Goal: Find contact information: Find contact information

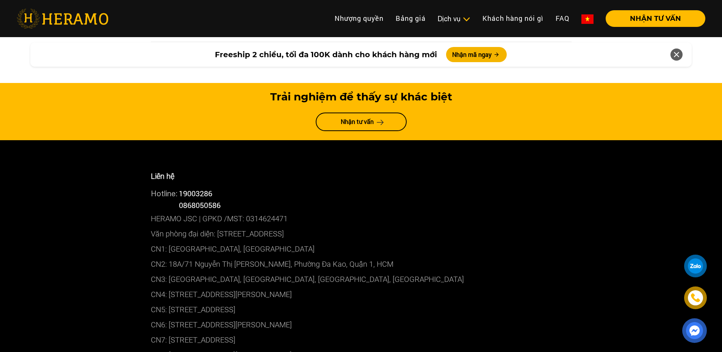
scroll to position [4055, 0]
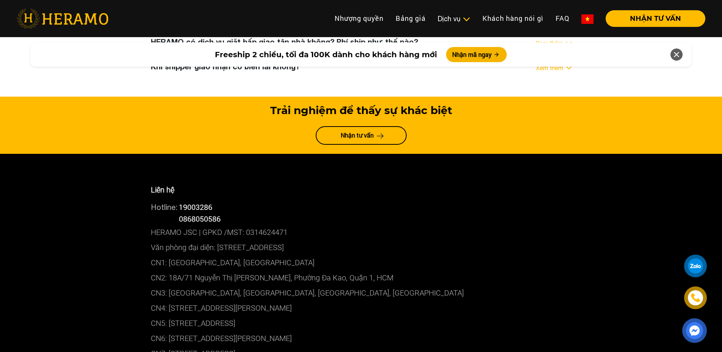
click at [178, 225] on p "HERAMO JSC | GPKD /MST: 0314624471" at bounding box center [361, 232] width 421 height 15
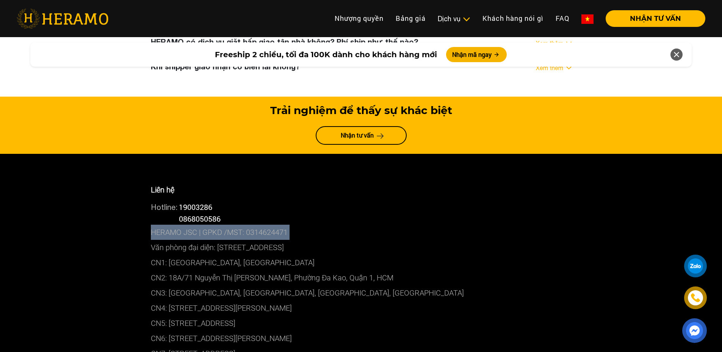
click at [178, 225] on p "HERAMO JSC | GPKD /MST: 0314624471" at bounding box center [361, 232] width 421 height 15
click at [239, 225] on p "HERAMO JSC | GPKD /MST: 0314624471" at bounding box center [361, 232] width 421 height 15
drag, startPoint x: 247, startPoint y: 157, endPoint x: 286, endPoint y: 155, distance: 39.1
click at [286, 225] on p "HERAMO JSC | GPKD /MST: 0314624471" at bounding box center [361, 232] width 421 height 15
copy p "0314624471"
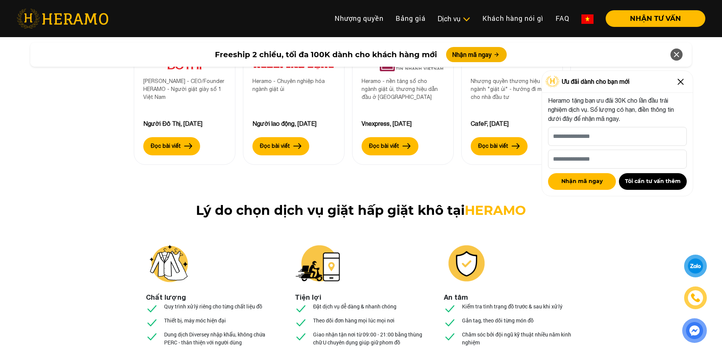
scroll to position [2651, 0]
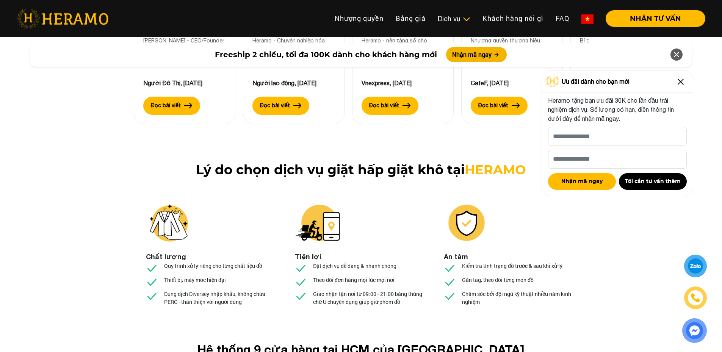
click at [217, 262] on p "Quy trình xử lý riêng cho từng chất liệu đồ" at bounding box center [213, 266] width 98 height 8
click at [206, 276] on p "Thiết bị, máy móc hiện đại" at bounding box center [195, 280] width 62 height 8
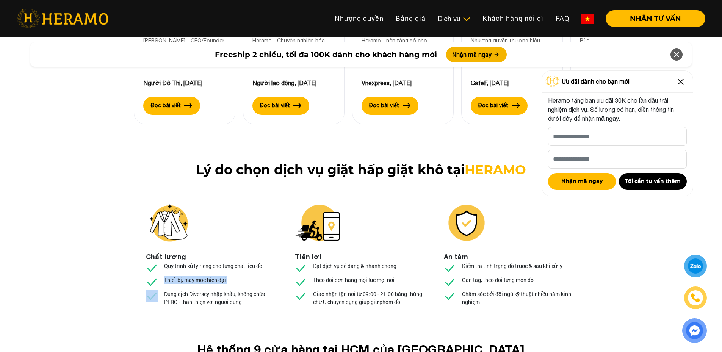
click at [206, 276] on p "Thiết bị, máy móc hiện đại" at bounding box center [195, 280] width 62 height 8
click at [377, 262] on li "Đặt dịch vụ dễ dàng & nhanh chóng" at bounding box center [346, 269] width 102 height 14
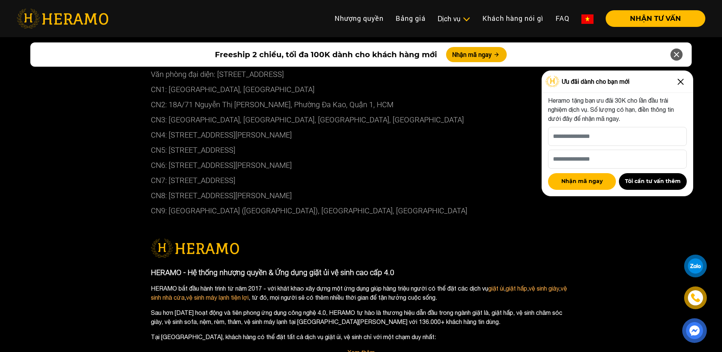
scroll to position [4320, 0]
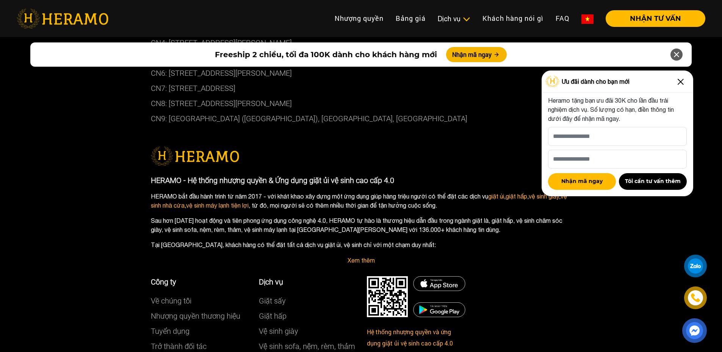
click at [346, 192] on p "HERAMO bắt đầu hành trình từ [DATE] - với khát khao xây dựng một ứng dụng giúp …" at bounding box center [361, 201] width 421 height 18
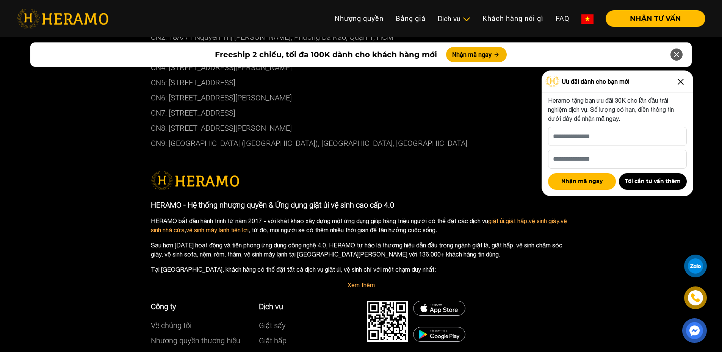
scroll to position [4282, 0]
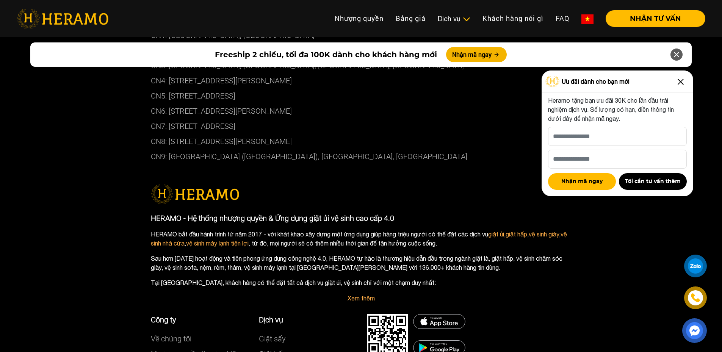
click at [336, 254] on p "Sau hơn [DATE] hoạt động và tiên phong ứng dụng công nghệ 4.0, HERAMO tự hào là…" at bounding box center [361, 263] width 421 height 18
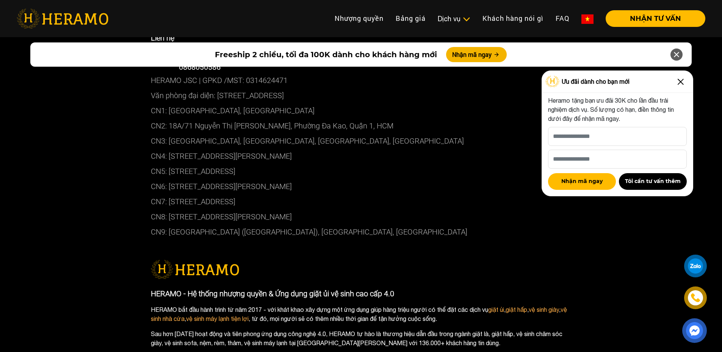
scroll to position [4206, 0]
click at [392, 306] on p "HERAMO bắt đầu hành trình từ [DATE] - với khát khao xây dựng một ứng dụng giúp …" at bounding box center [361, 315] width 421 height 18
drag, startPoint x: 447, startPoint y: 235, endPoint x: 466, endPoint y: 234, distance: 19.0
click at [448, 306] on p "HERAMO bắt đầu hành trình từ [DATE] - với khát khao xây dựng một ứng dụng giúp …" at bounding box center [361, 315] width 421 height 18
click at [467, 306] on p "HERAMO bắt đầu hành trình từ [DATE] - với khát khao xây dựng một ứng dụng giúp …" at bounding box center [361, 315] width 421 height 18
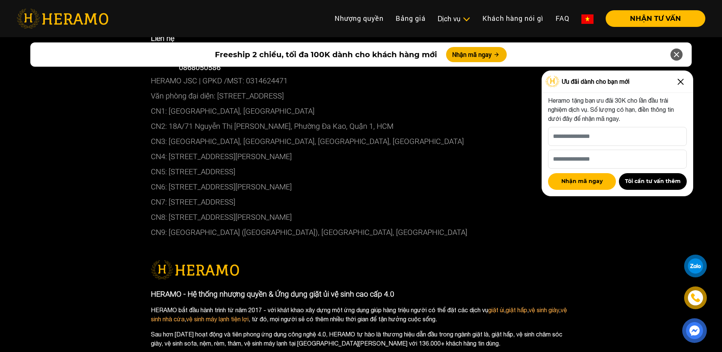
click at [334, 306] on p "HERAMO bắt đầu hành trình từ [DATE] - với khát khao xây dựng một ứng dụng giúp …" at bounding box center [361, 315] width 421 height 18
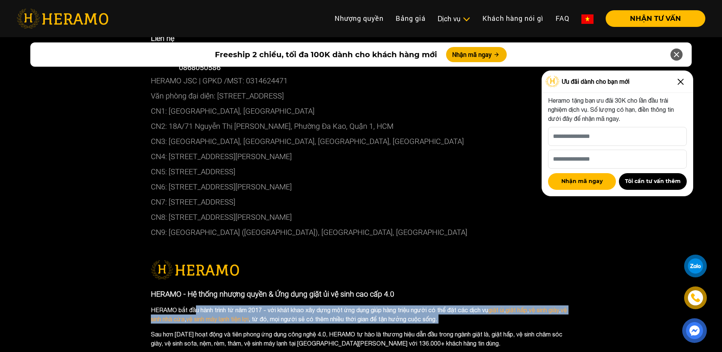
click at [334, 306] on p "HERAMO bắt đầu hành trình từ [DATE] - với khát khao xây dựng một ứng dụng giúp …" at bounding box center [361, 315] width 421 height 18
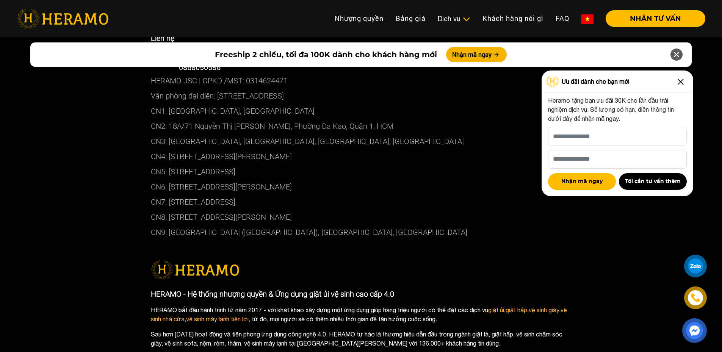
click at [268, 289] on div "HERAMO - Hệ thống nhượng quyền & Ứng dụng giặt ủi vệ sinh cao cấp 4.0 HERAMO bắ…" at bounding box center [361, 327] width 421 height 76
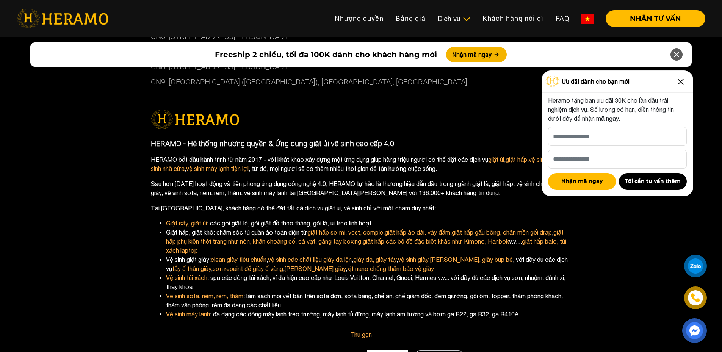
scroll to position [4358, 0]
